Goal: Task Accomplishment & Management: Complete application form

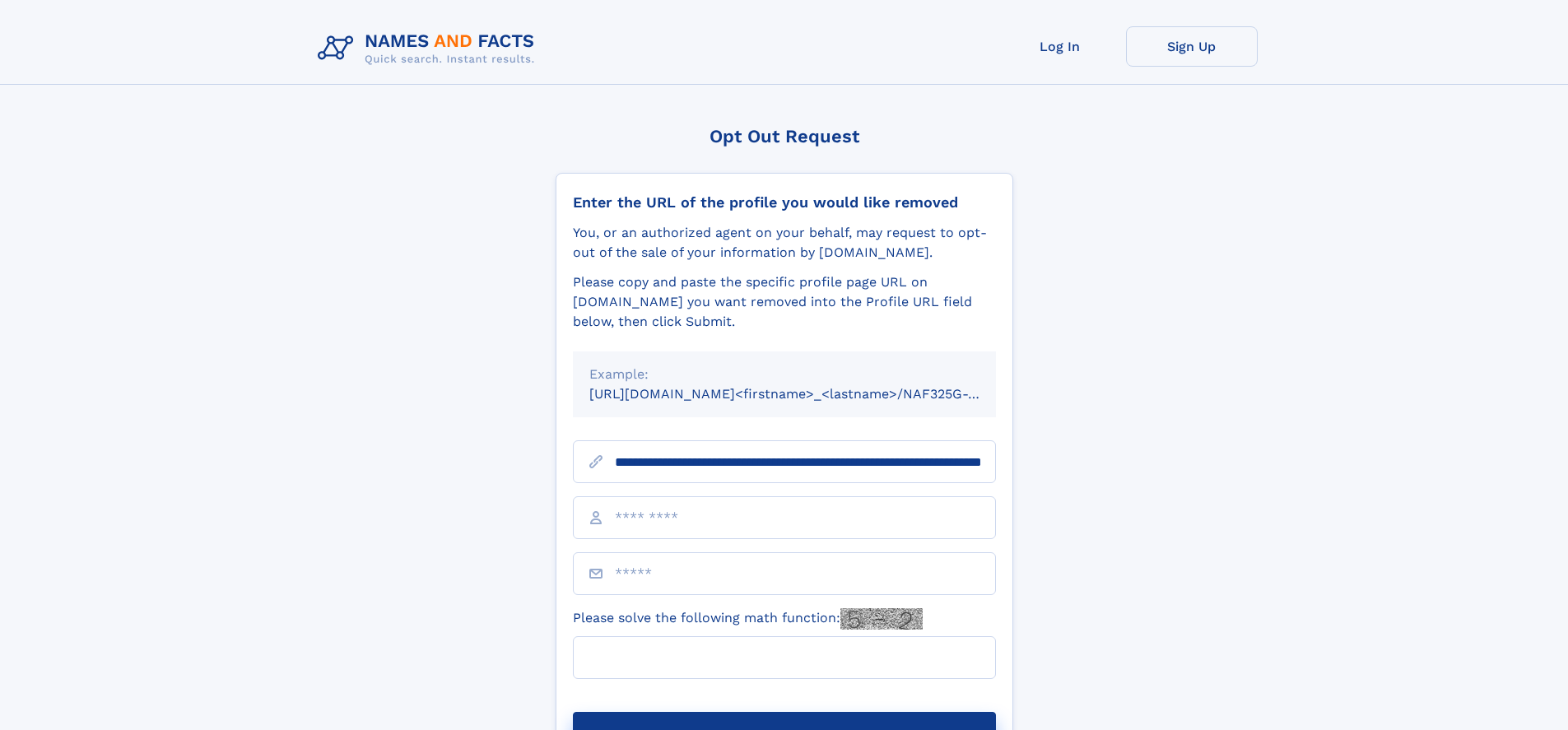
scroll to position [0, 164]
type input "**********"
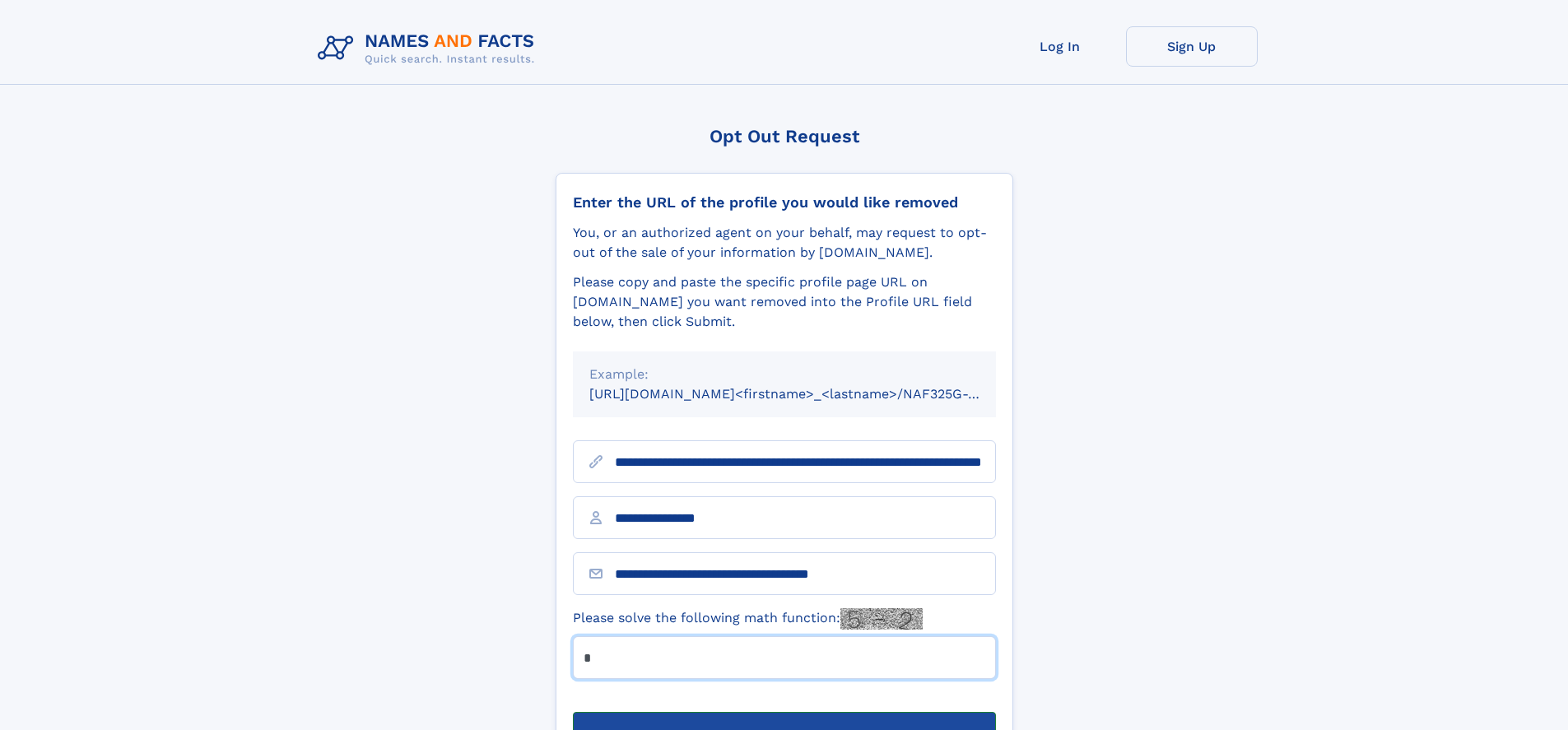
type input "*"
click at [784, 712] on button "Submit Opt Out Request" at bounding box center [784, 738] width 423 height 52
